Goal: Task Accomplishment & Management: Use online tool/utility

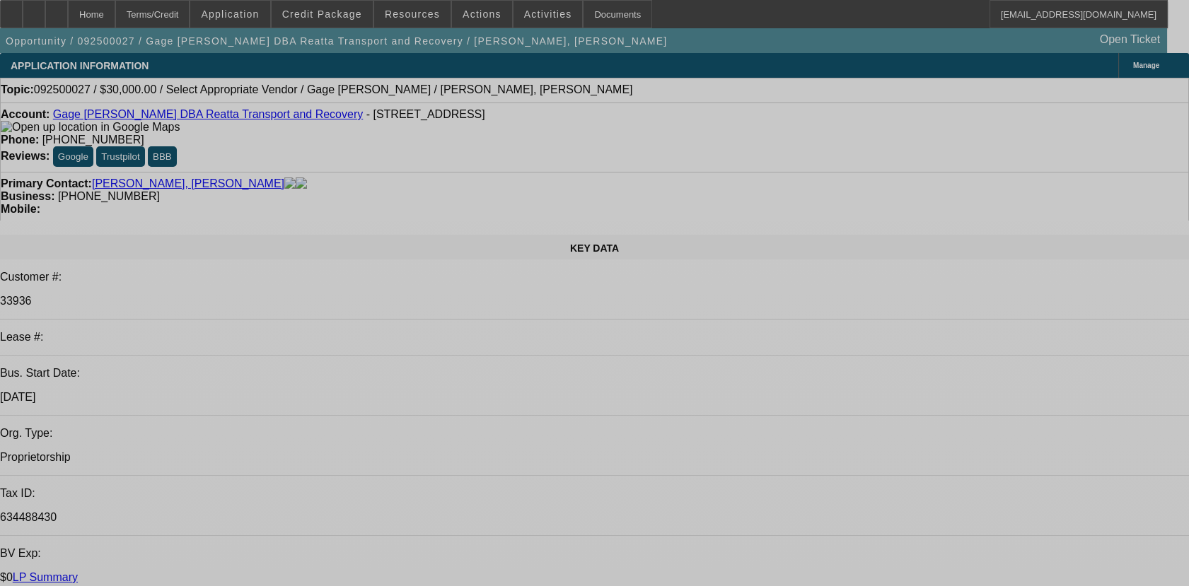
select select "0"
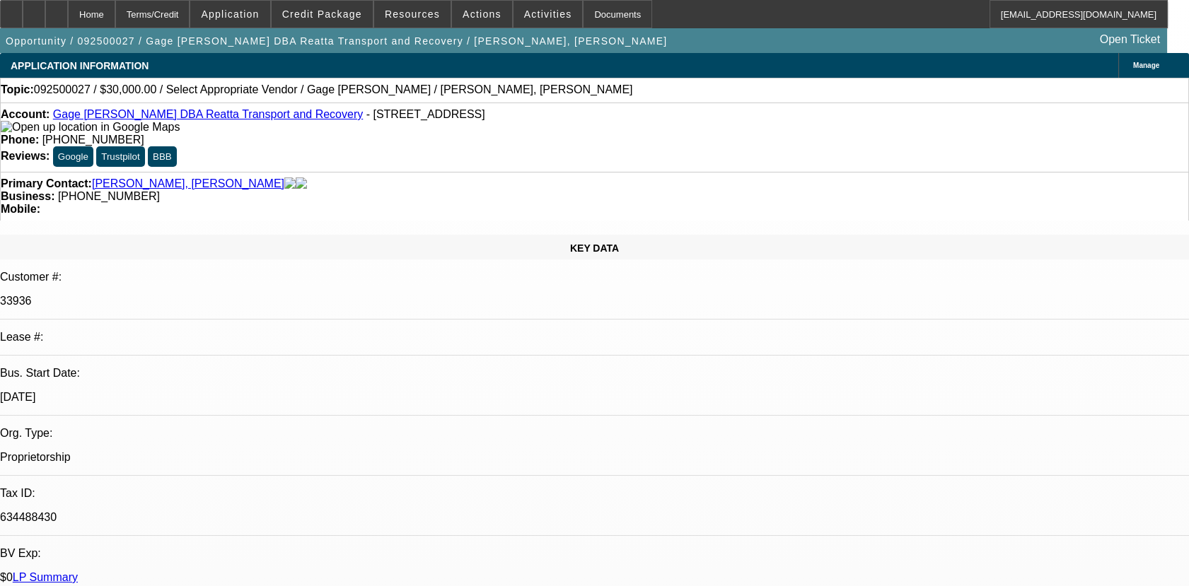
select select "0"
select select "0.1"
select select "0"
select select "0.1"
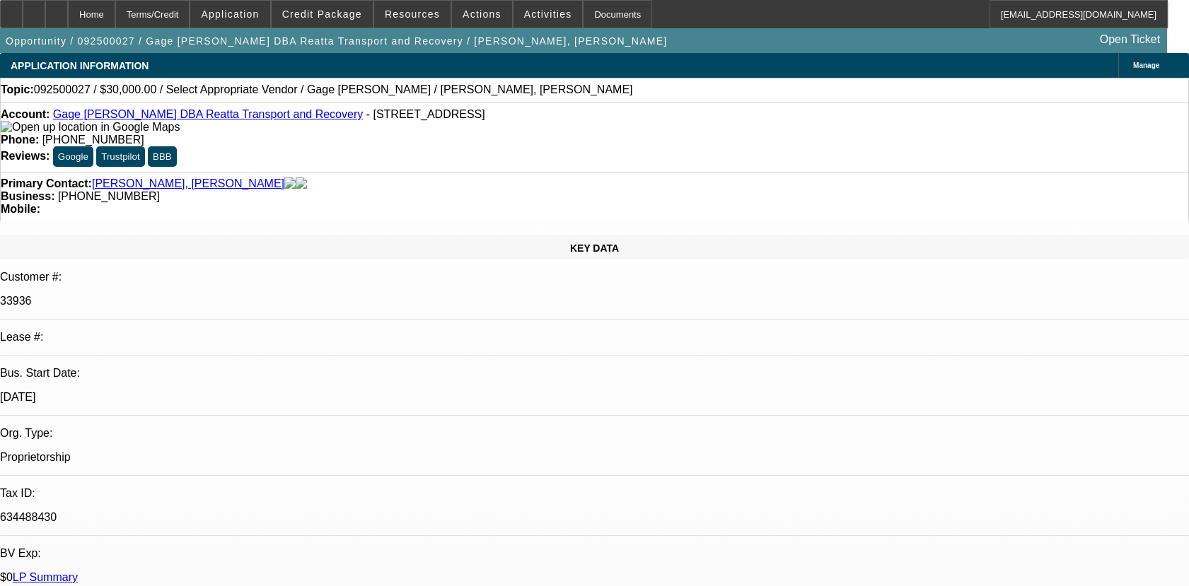
select select "1"
select select "3"
select select "4"
select select "1"
select select "3"
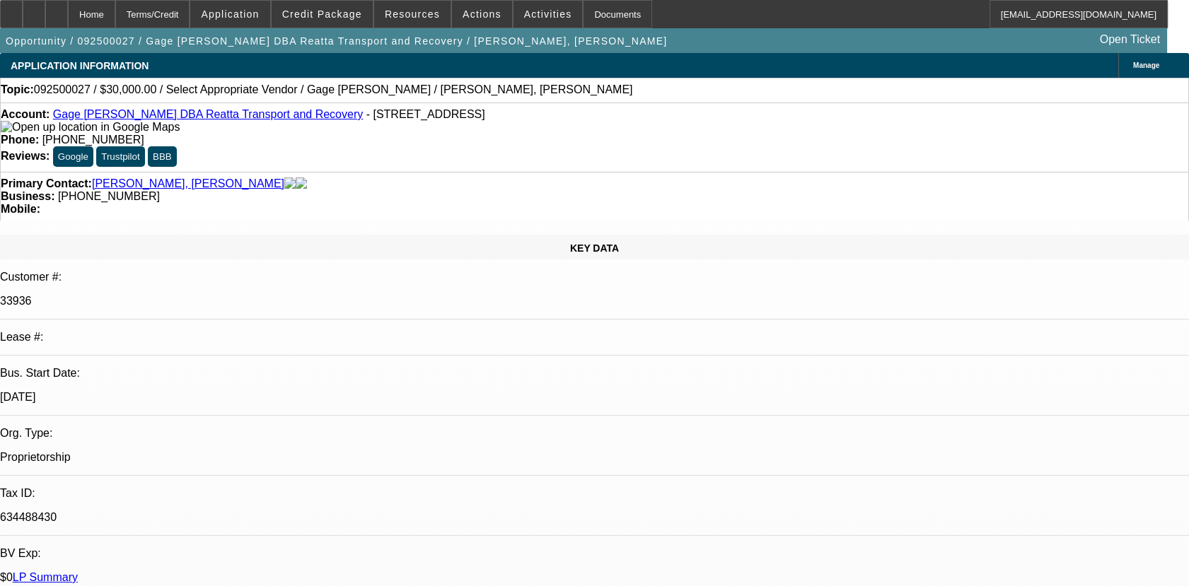
select select "4"
